Goal: Information Seeking & Learning: Check status

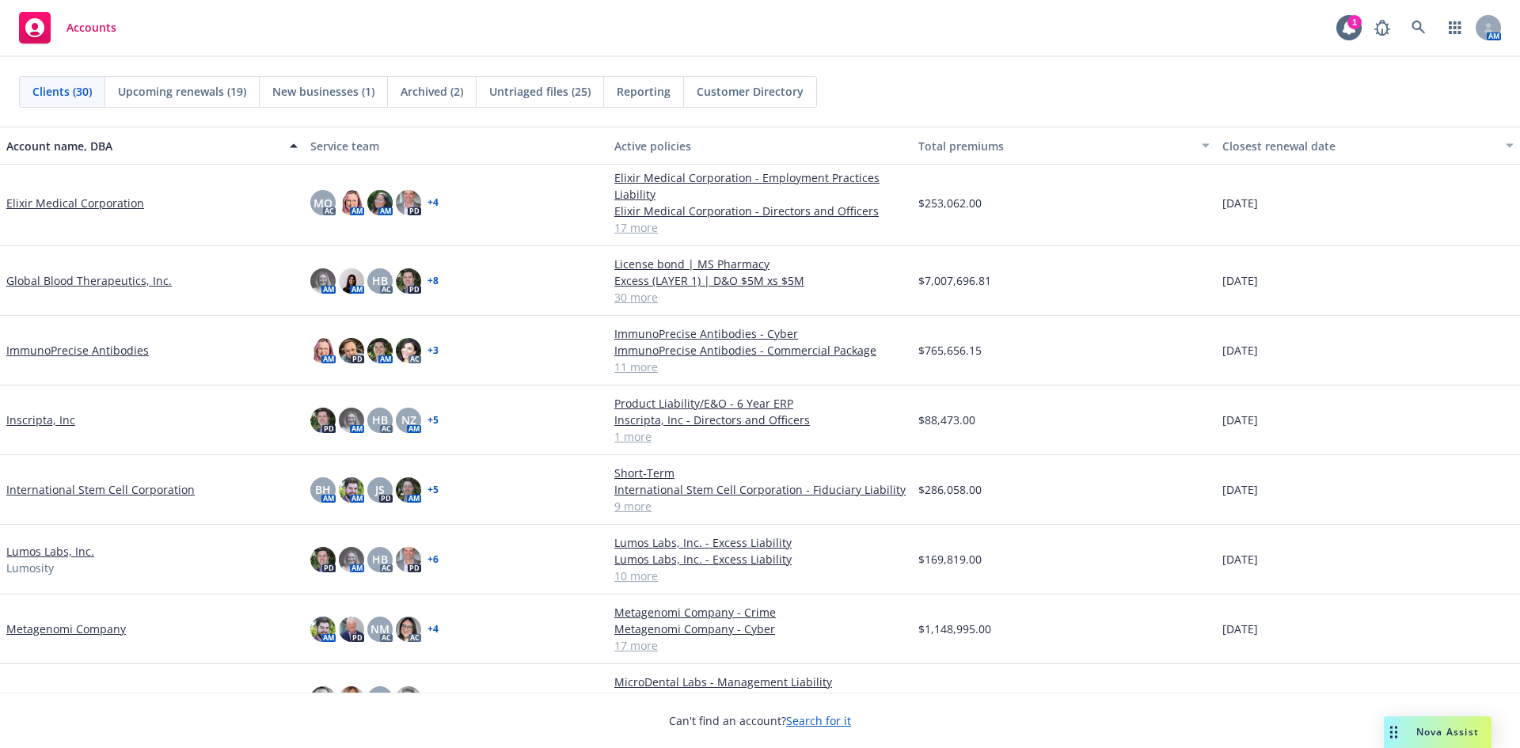
scroll to position [713, 0]
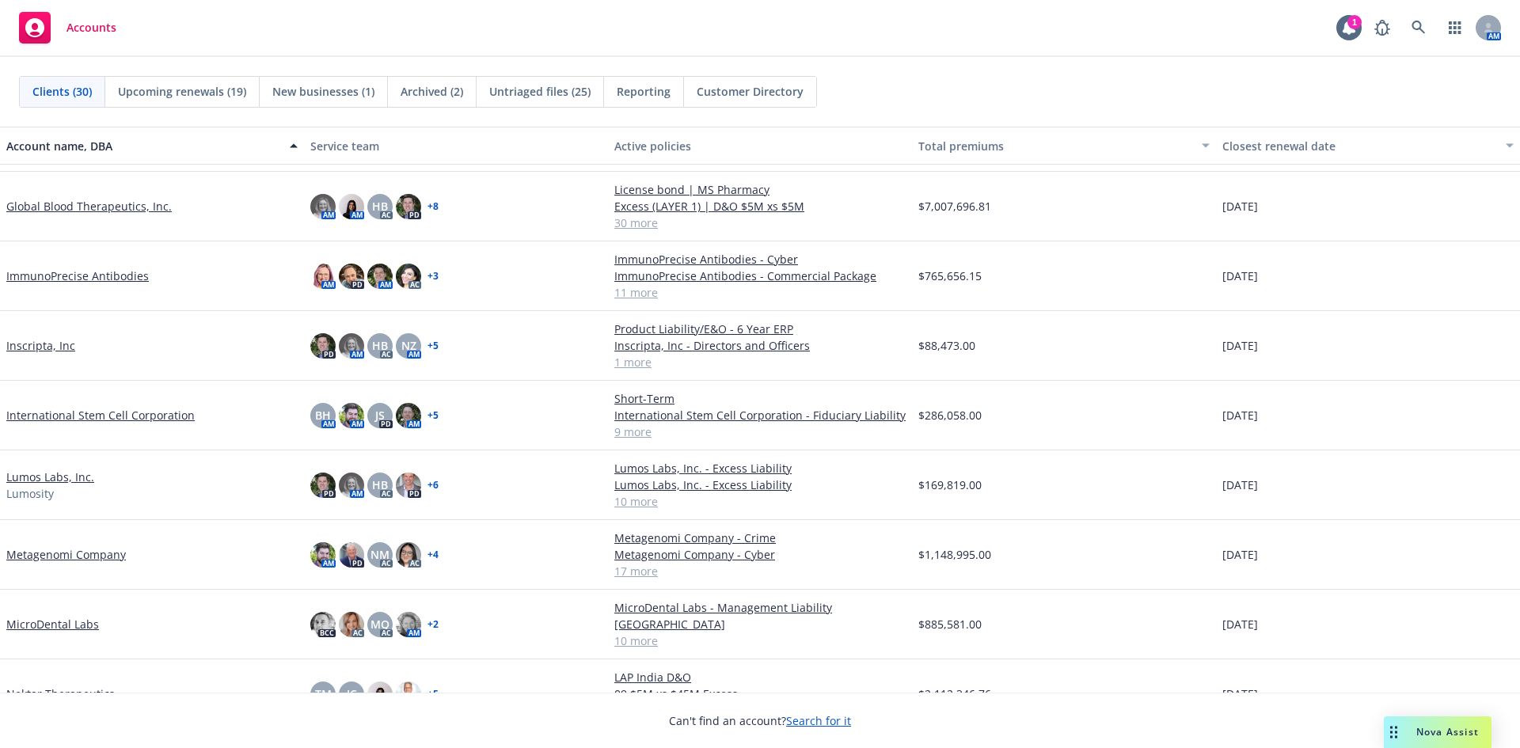
click at [127, 417] on link "International Stem Cell Corporation" at bounding box center [100, 415] width 188 height 17
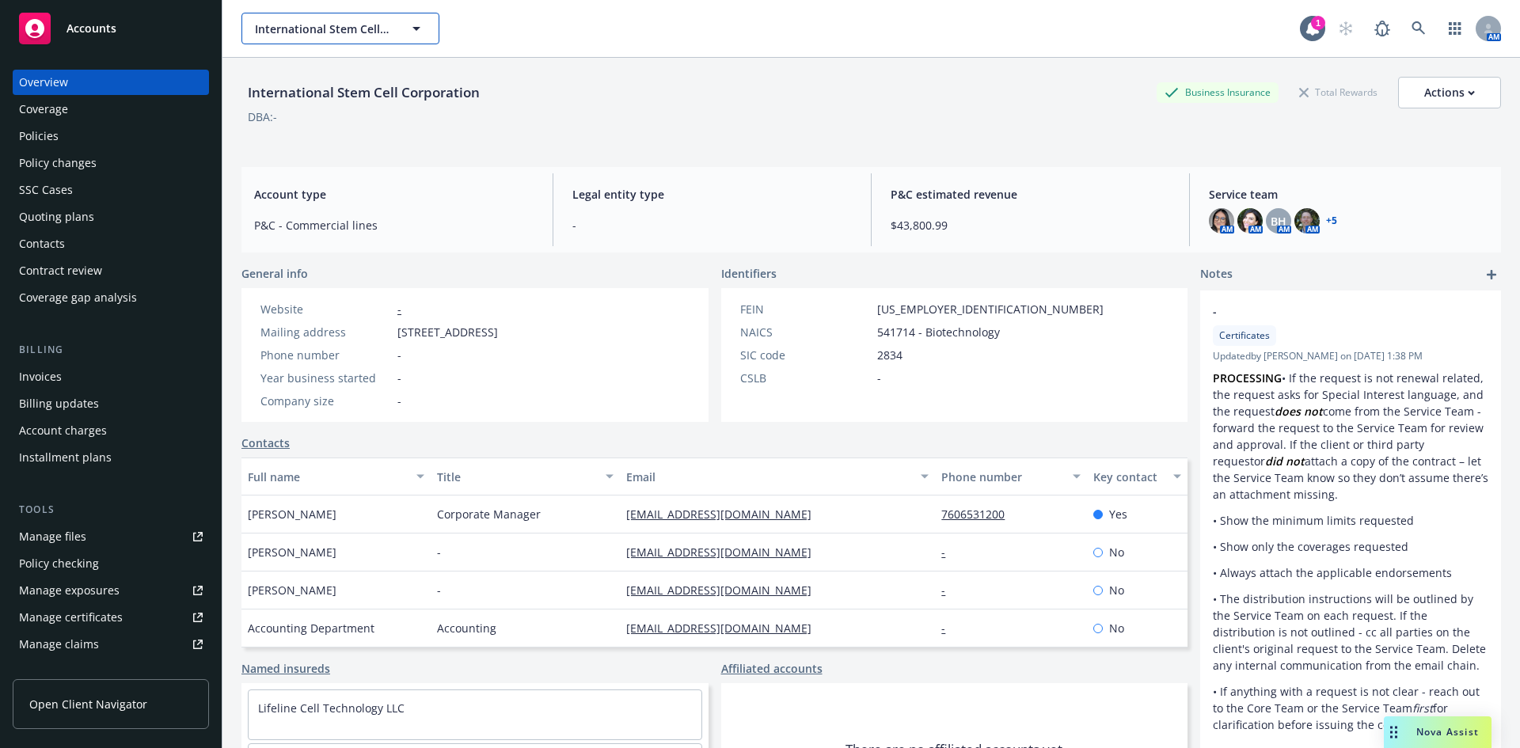
click at [348, 29] on span "International Stem Cell Corporation" at bounding box center [323, 29] width 137 height 17
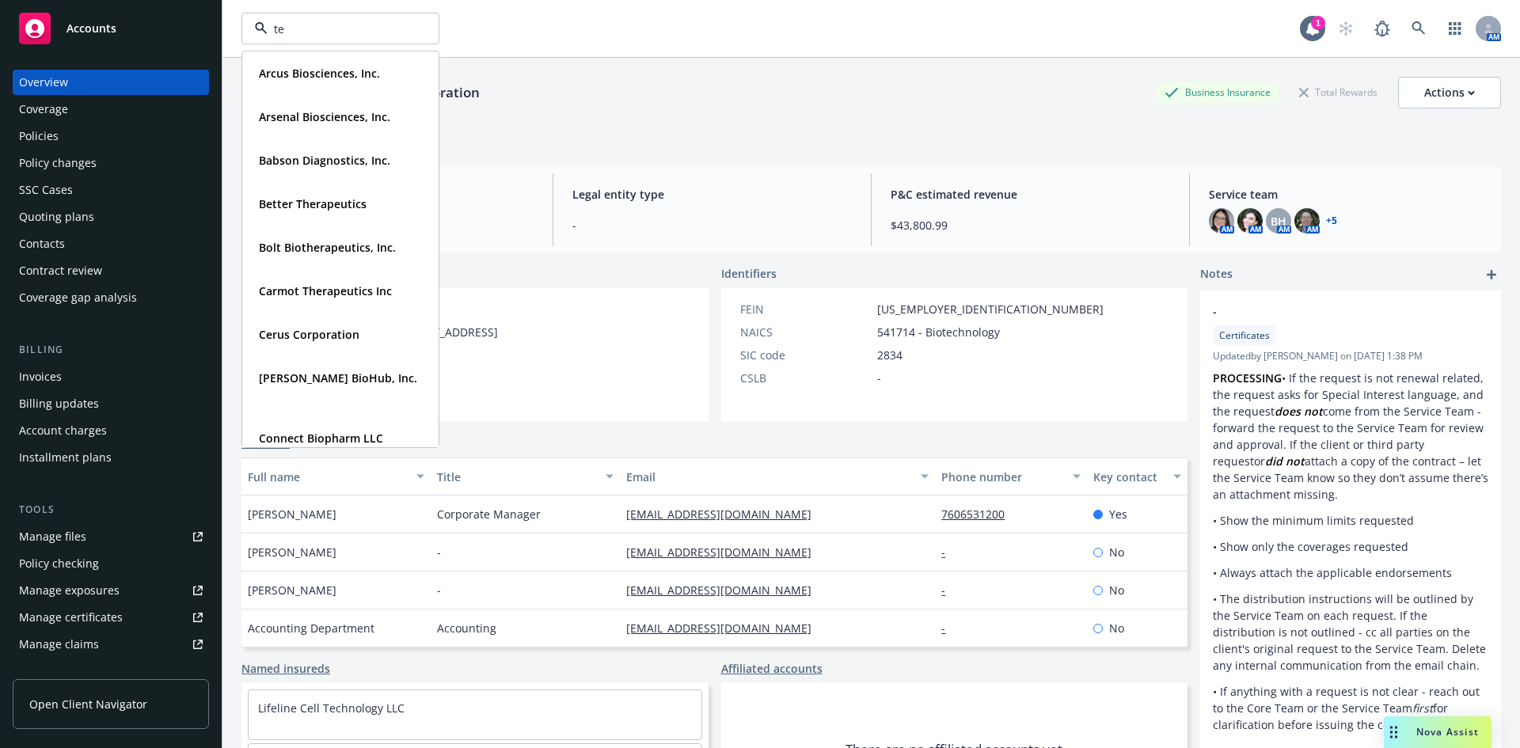
type input "ten"
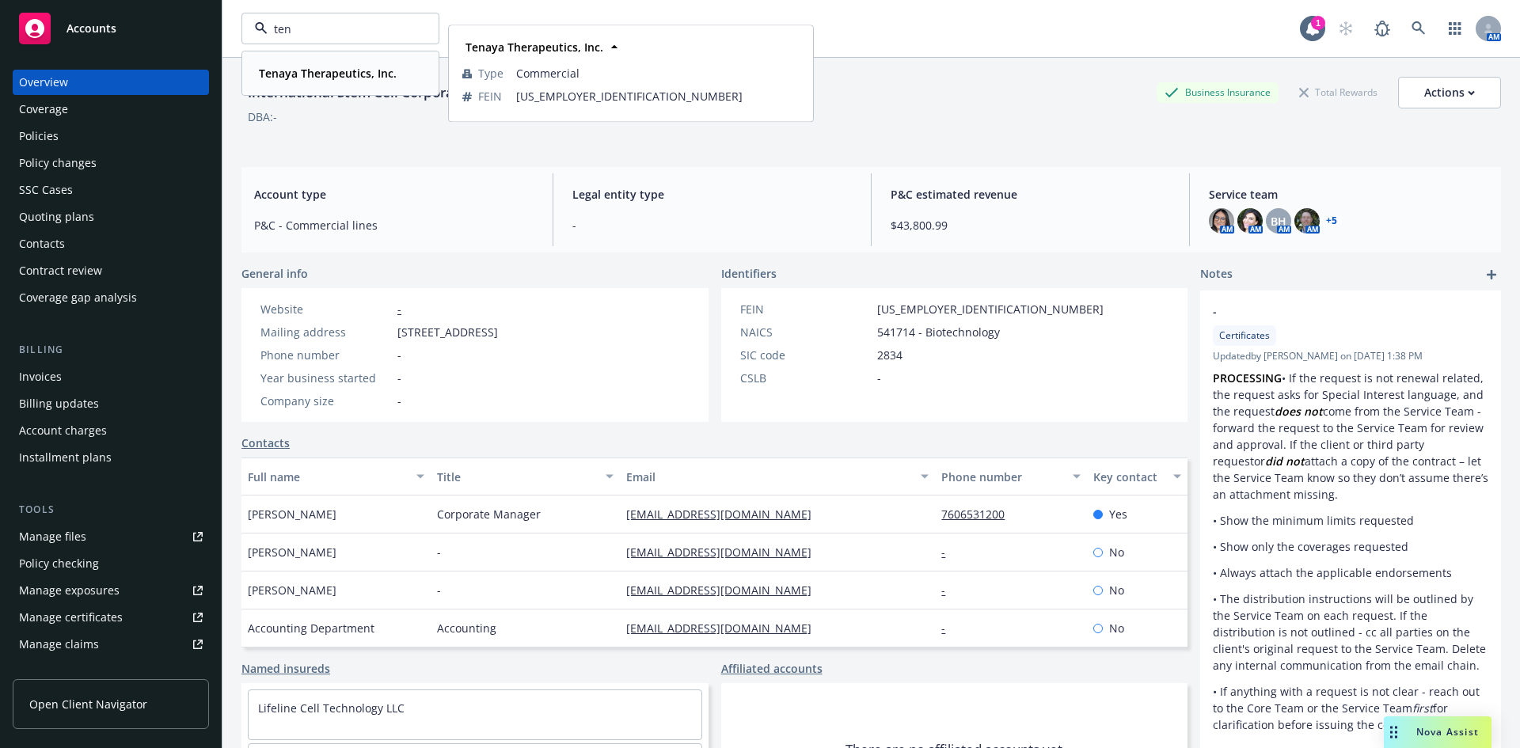
click at [346, 68] on strong "Tenaya Therapeutics, Inc." at bounding box center [328, 73] width 138 height 15
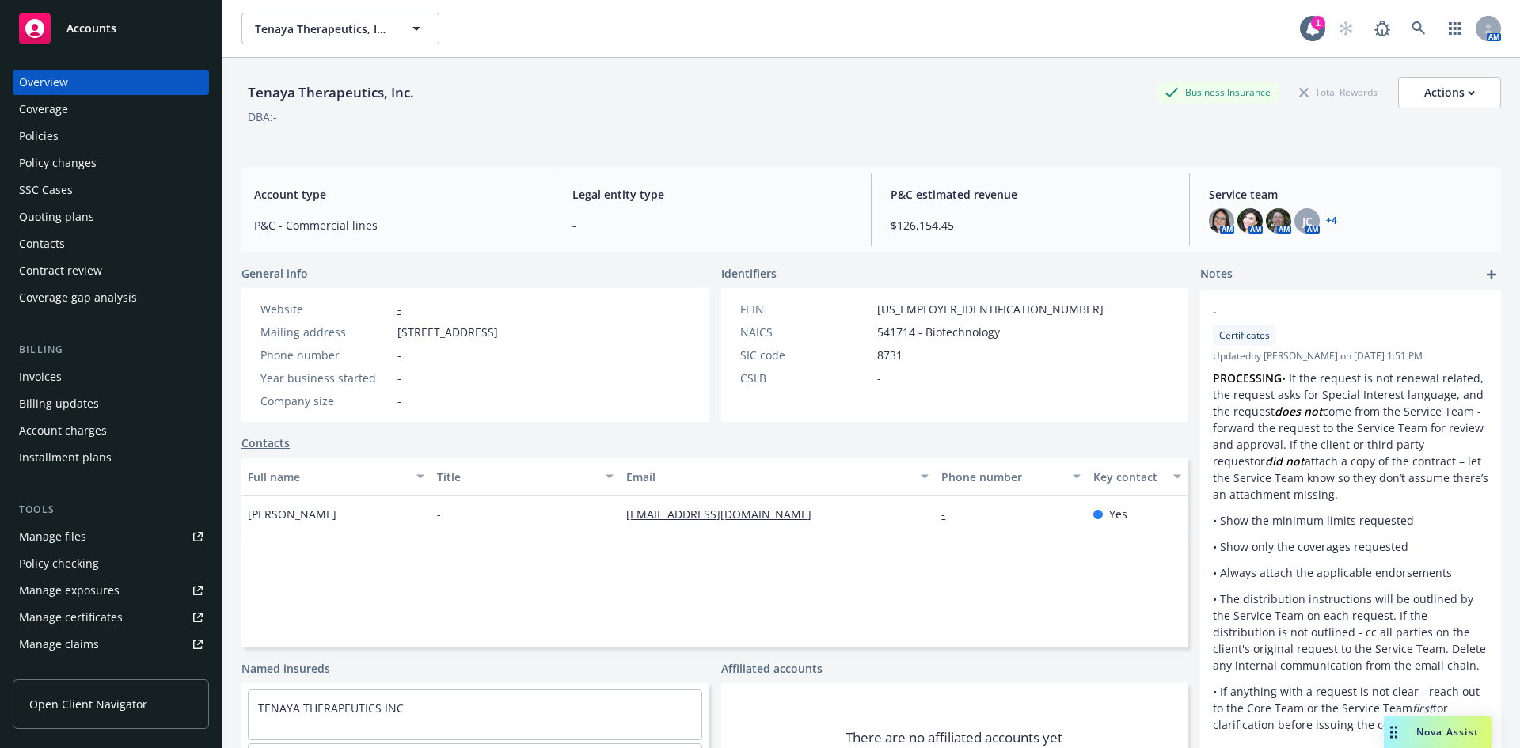
click at [74, 133] on div "Policies" at bounding box center [111, 136] width 184 height 25
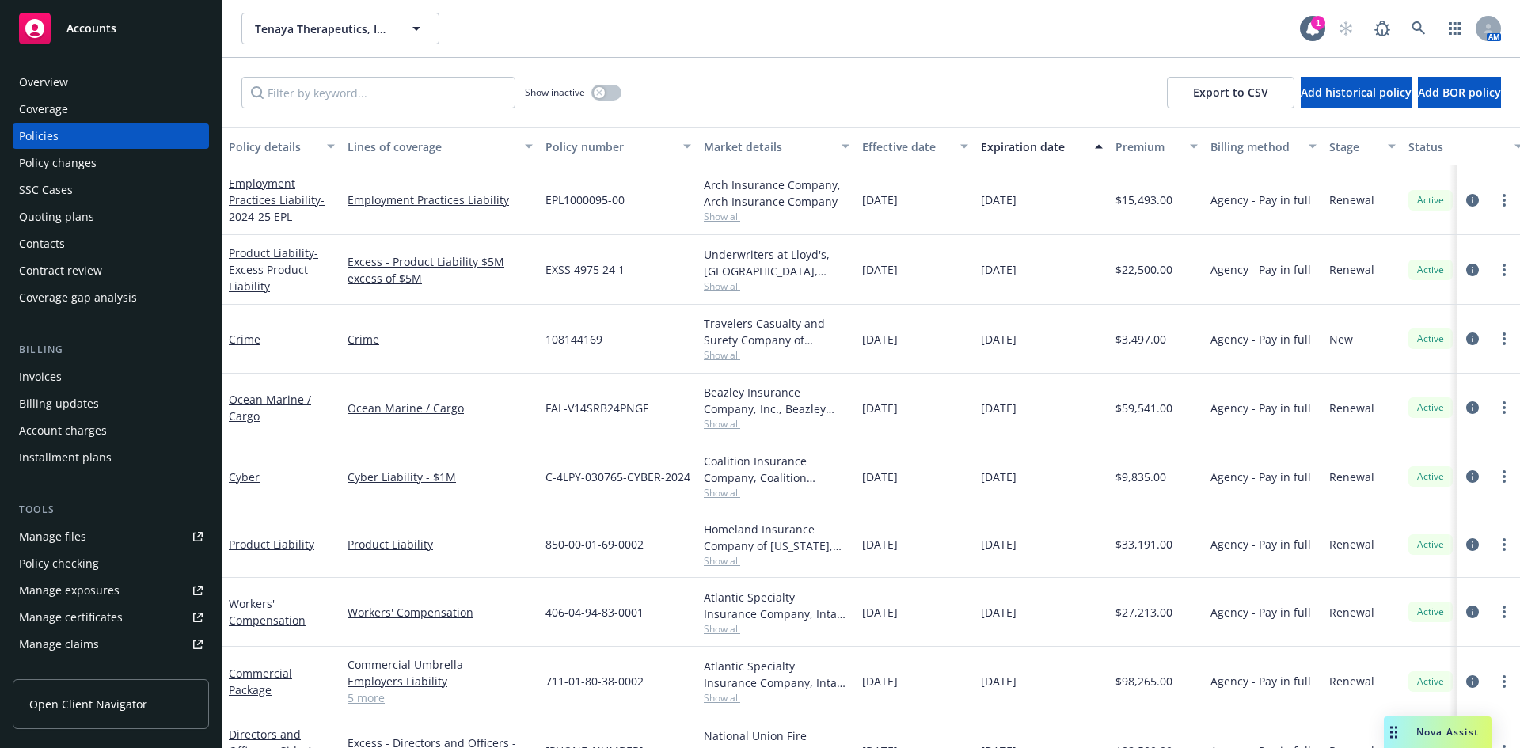
click at [665, 23] on div "Tenaya Therapeutics, Inc. Tenaya Therapeutics, Inc." at bounding box center [771, 29] width 1059 height 32
click at [382, 18] on button "Tenaya Therapeutics, Inc." at bounding box center [341, 29] width 198 height 32
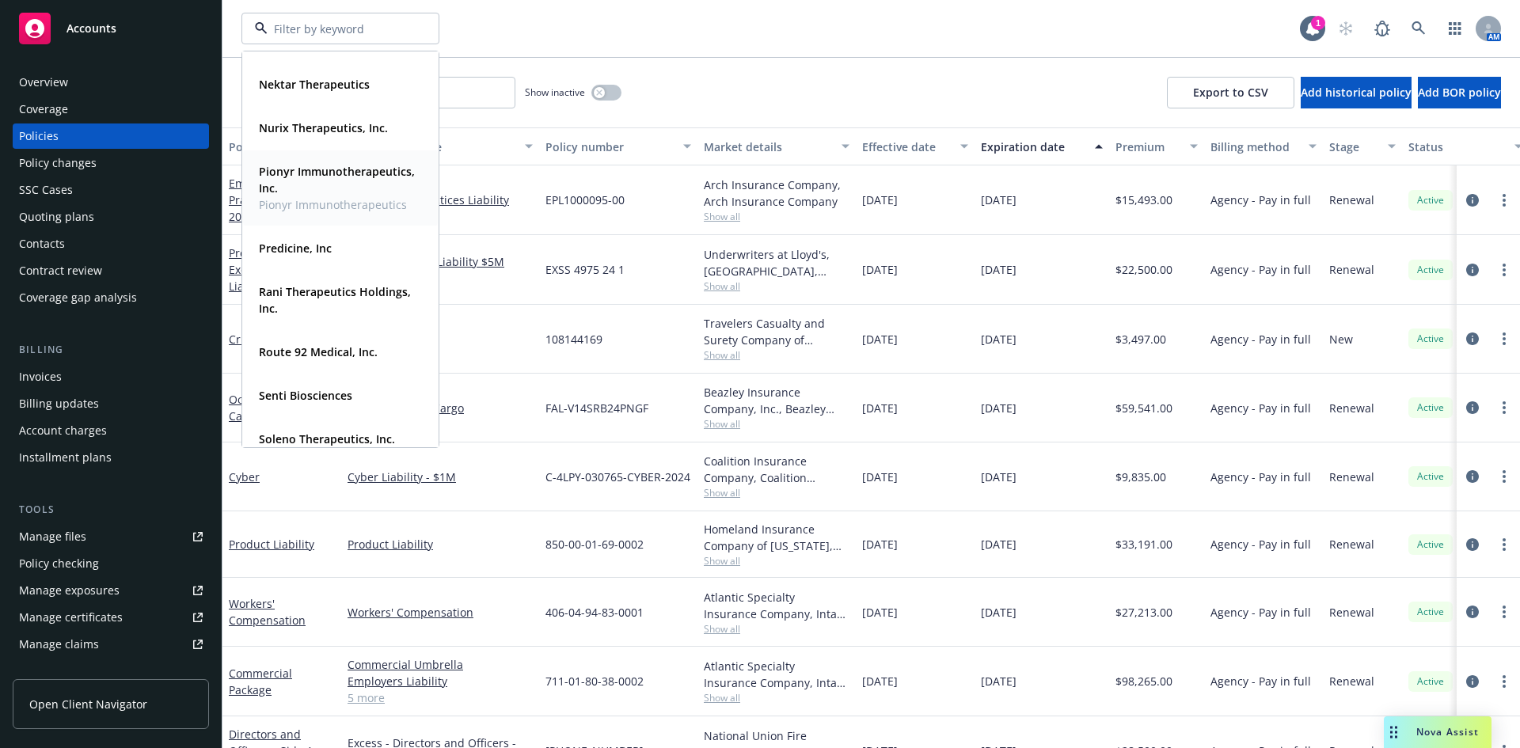
scroll to position [837, 0]
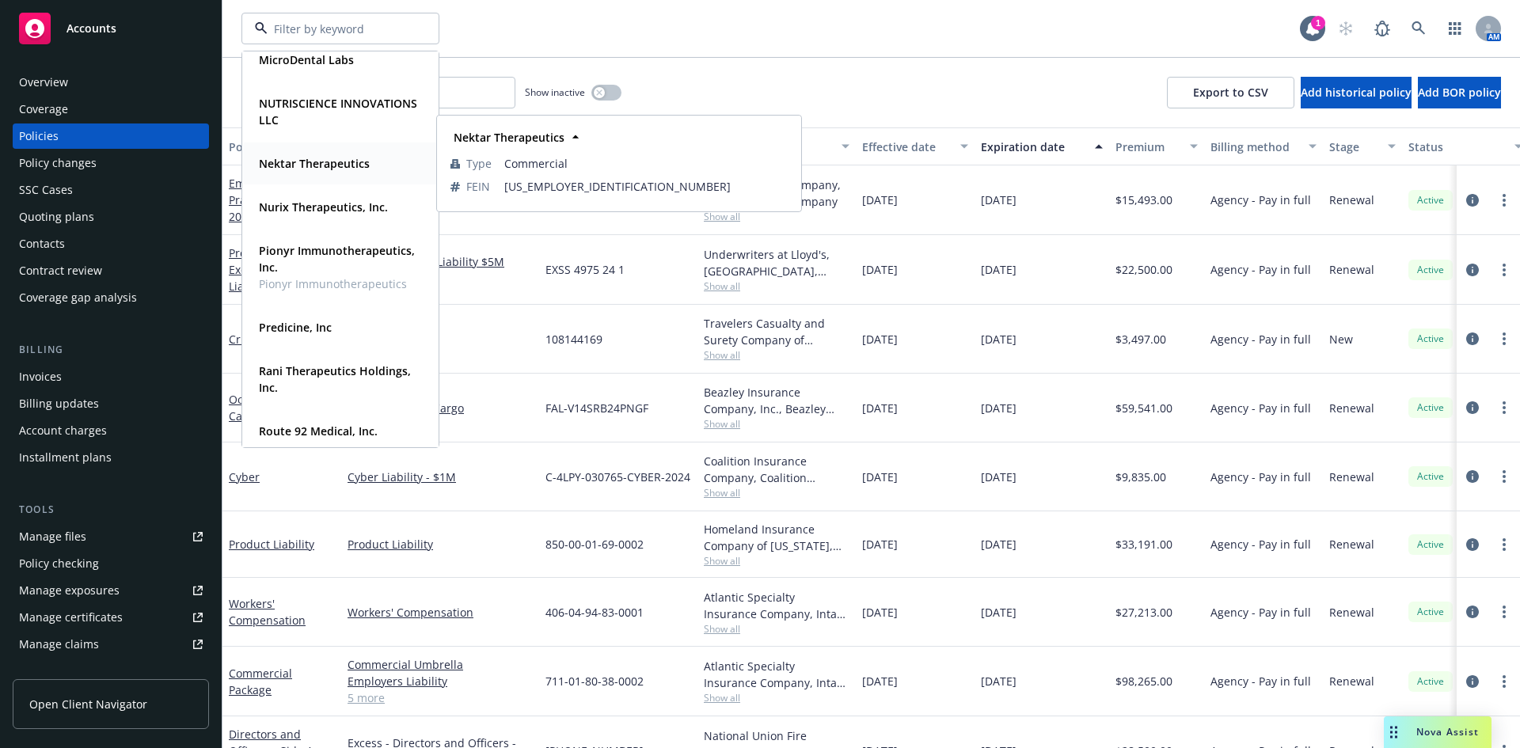
click at [318, 169] on strong "Nektar Therapeutics" at bounding box center [314, 163] width 111 height 15
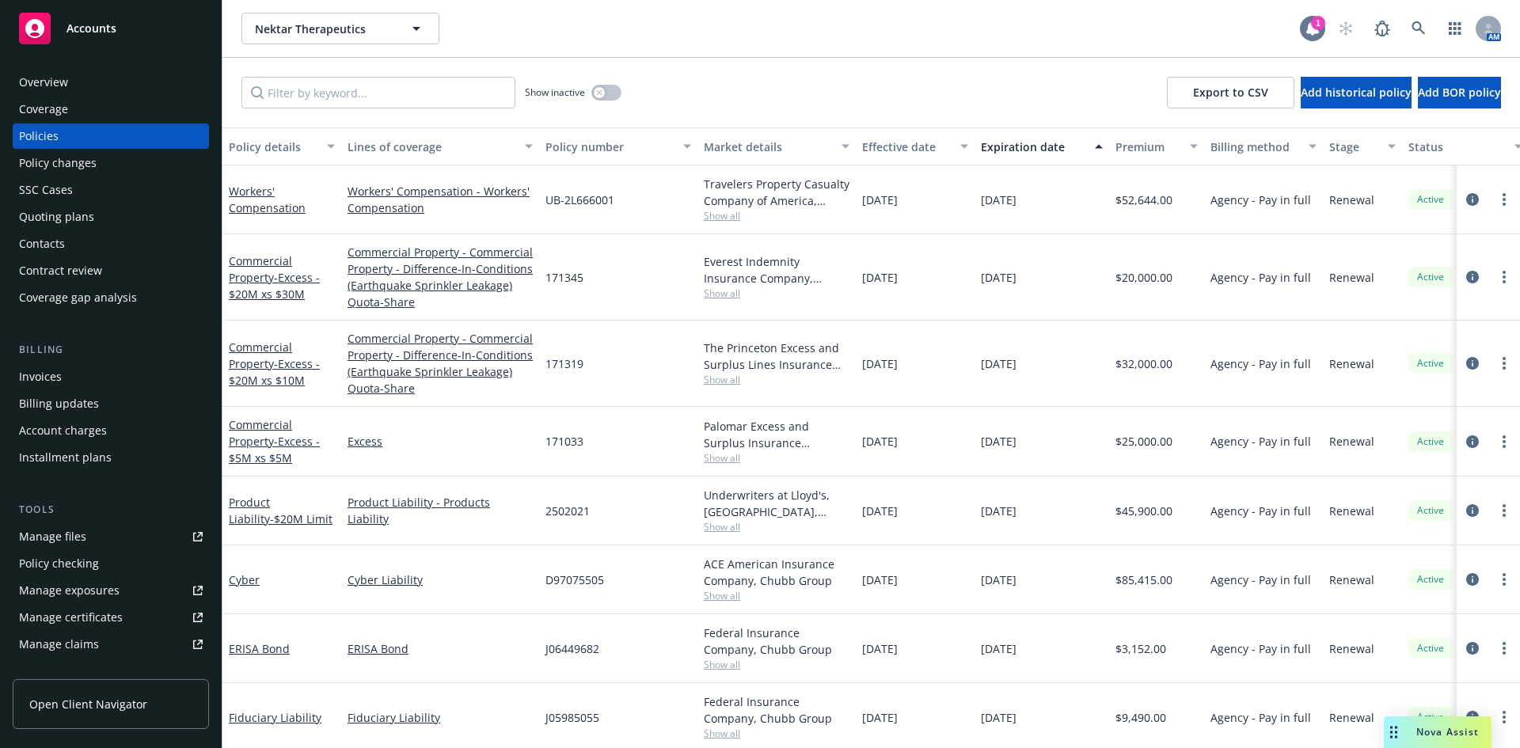
click at [1310, 23] on icon at bounding box center [1313, 28] width 13 height 14
click at [1305, 34] on icon at bounding box center [1313, 29] width 16 height 16
click at [59, 77] on div "Overview" at bounding box center [43, 82] width 49 height 25
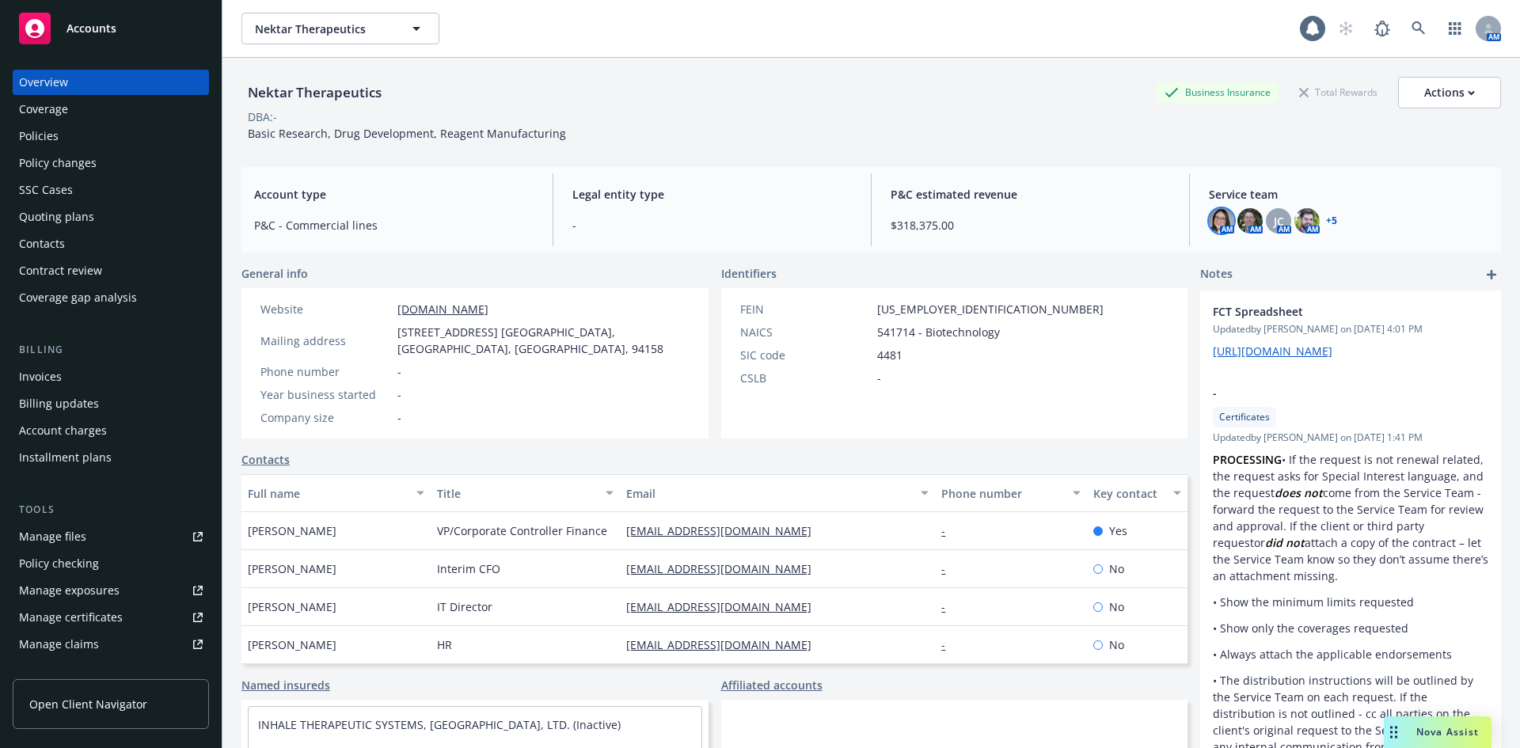
click at [1209, 215] on img at bounding box center [1221, 220] width 25 height 25
click at [1111, 167] on div "Account type P&C - Commercial lines Legal entity type - P&C estimated revenue $…" at bounding box center [872, 210] width 1260 height 86
click at [378, 31] on span "Nektar Therapeutics" at bounding box center [323, 29] width 137 height 17
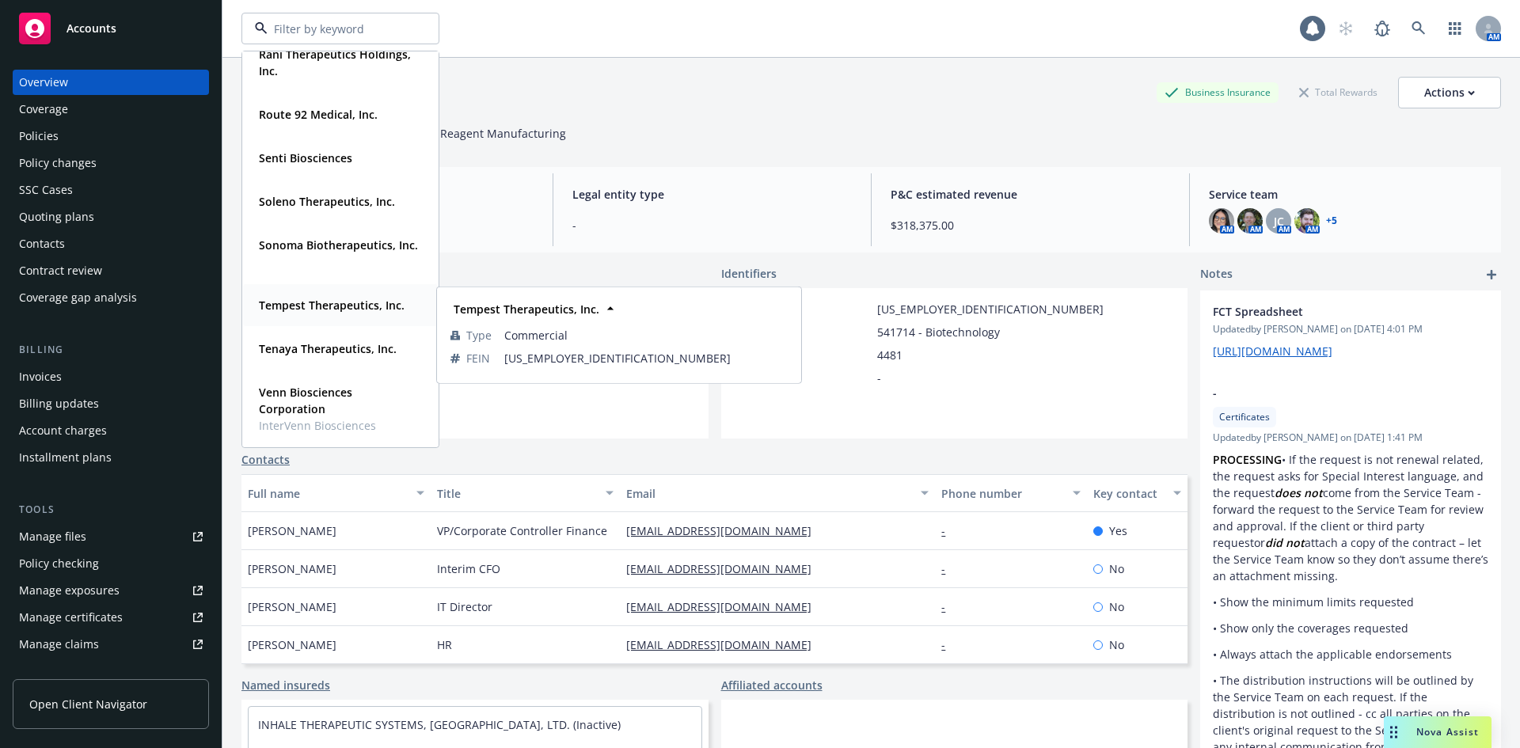
scroll to position [1075, 0]
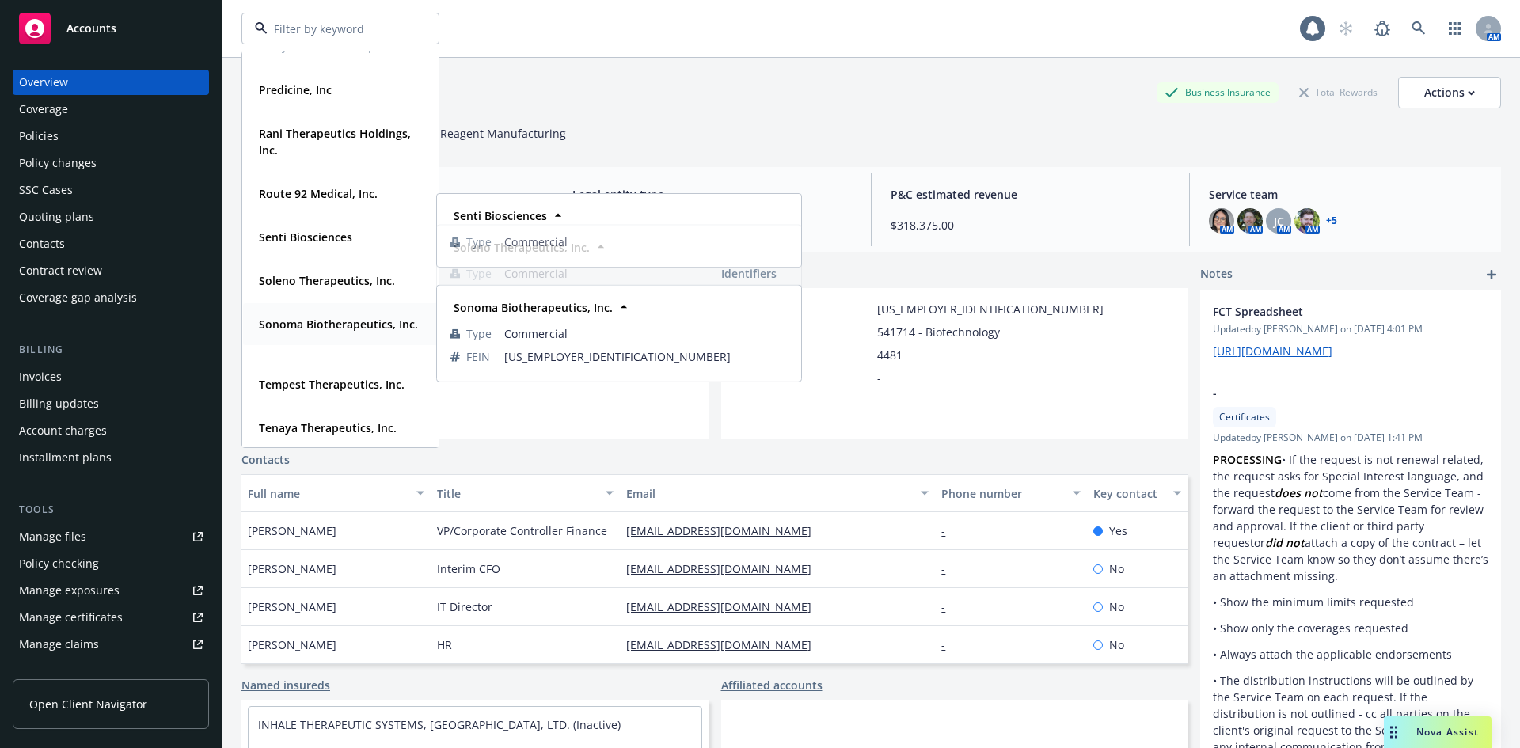
click at [318, 333] on span "Sonoma Biotherapeutics, Inc." at bounding box center [338, 324] width 159 height 17
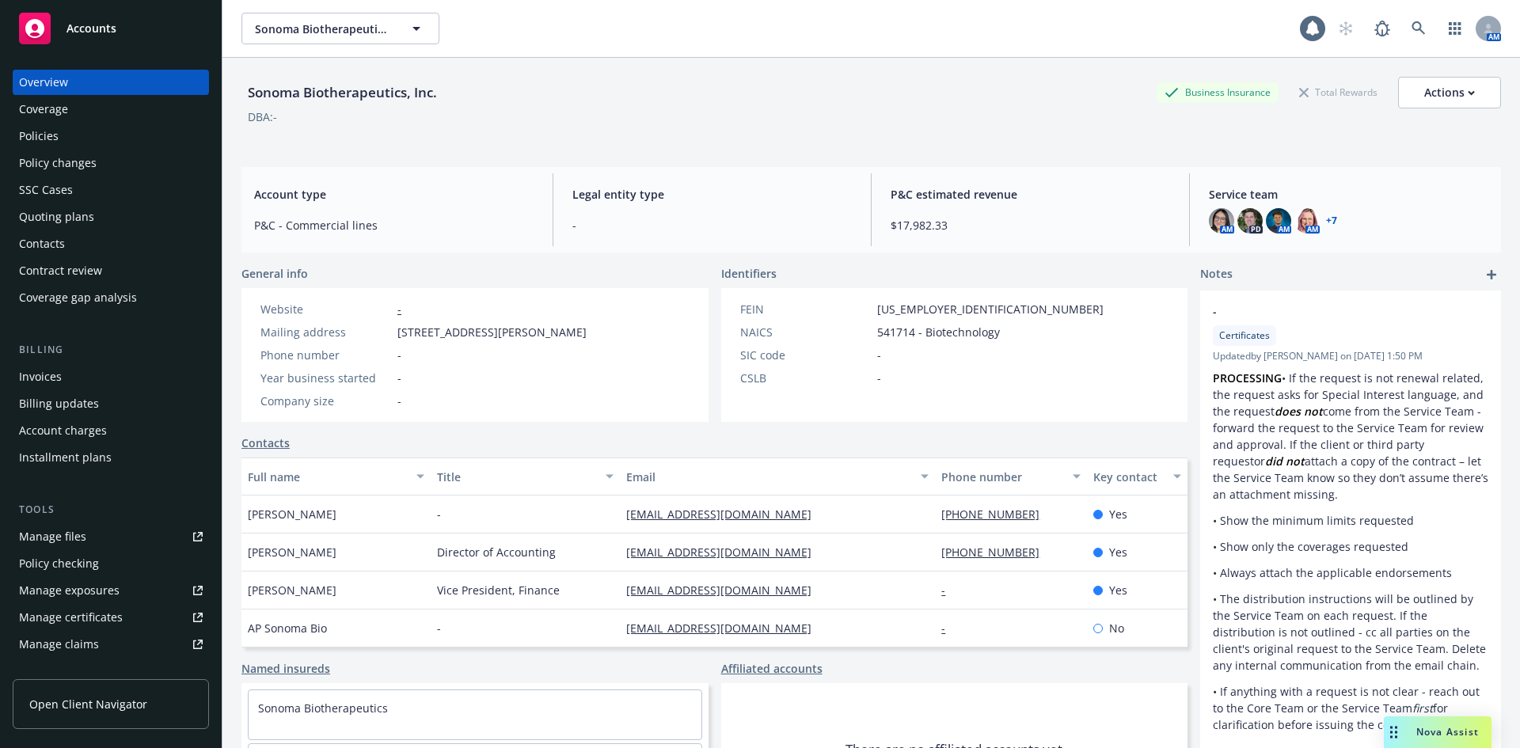
click at [68, 139] on div "Policies" at bounding box center [111, 136] width 184 height 25
